Goal: Task Accomplishment & Management: Manage account settings

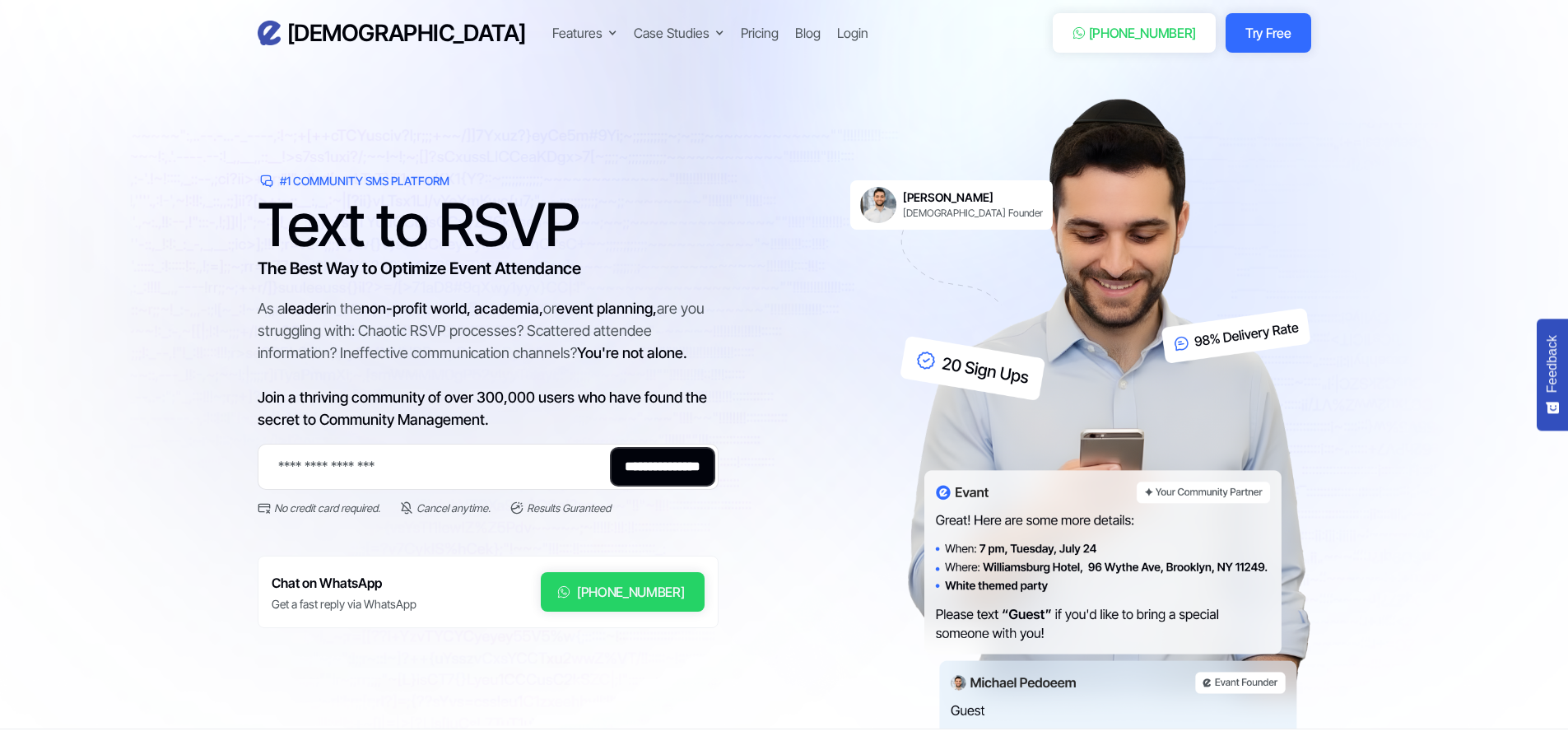
click at [620, 594] on div "[PHONE_NUMBER]" at bounding box center [631, 591] width 108 height 20
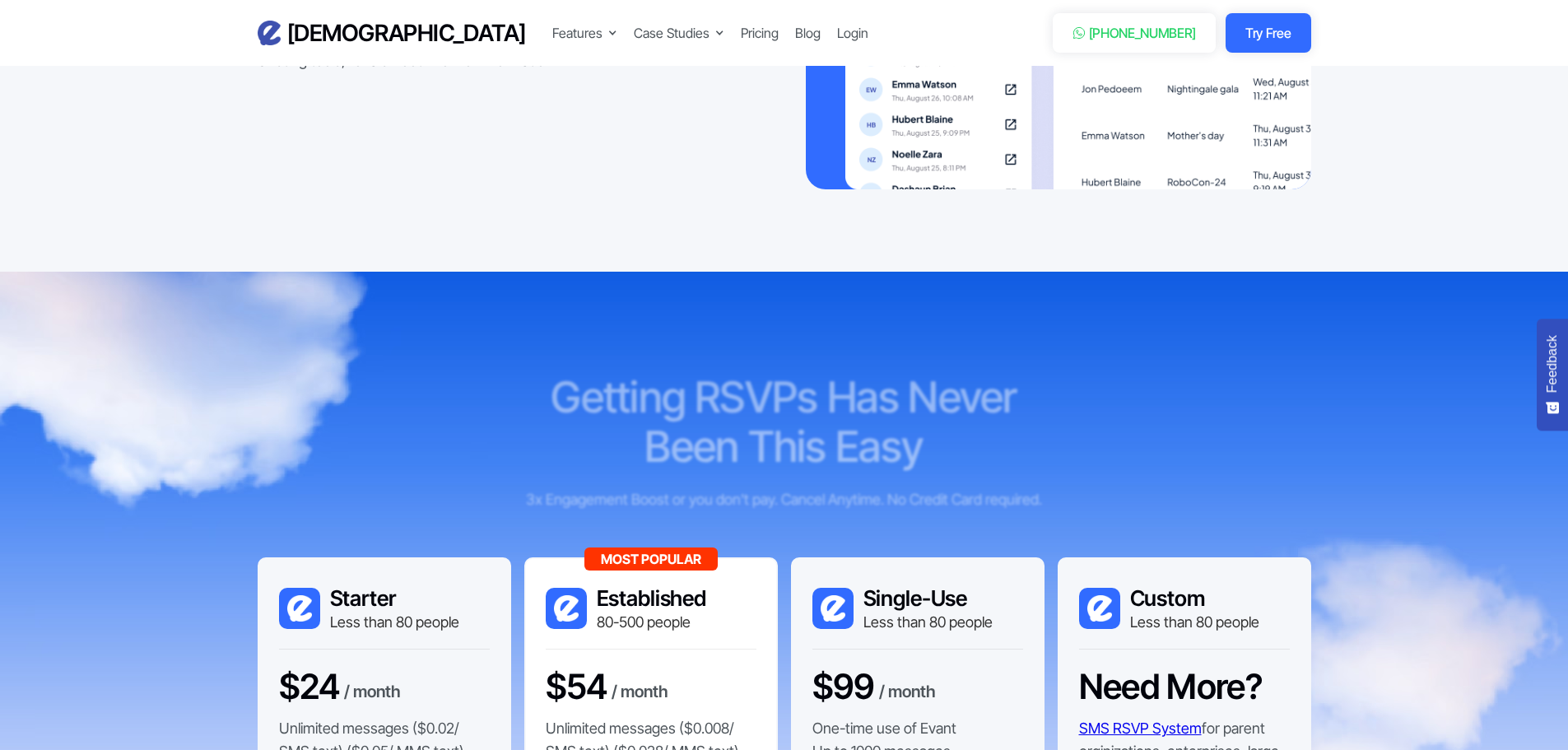
scroll to position [3088, 0]
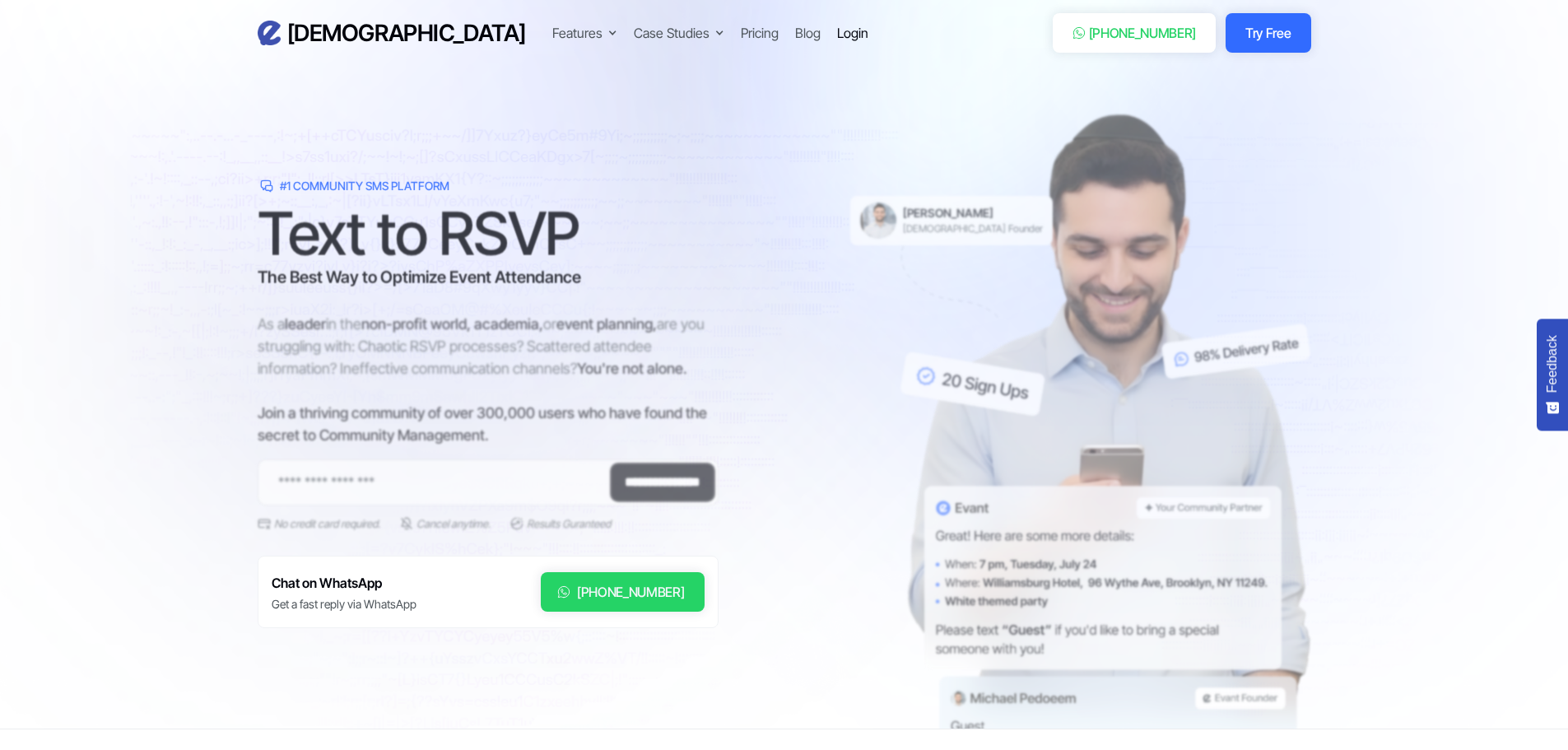
click at [837, 32] on div "Login" at bounding box center [853, 32] width 31 height 20
